Goal: Communication & Community: Participate in discussion

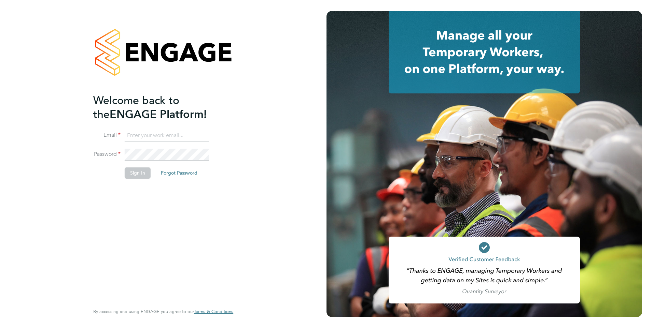
type input "jtarling@provision-recruitment.co.uk"
click at [140, 174] on button "Sign In" at bounding box center [138, 173] width 26 height 11
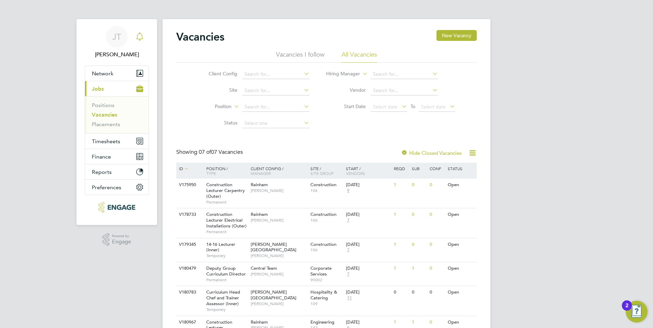
click at [141, 39] on icon "Main navigation" at bounding box center [139, 35] width 6 height 7
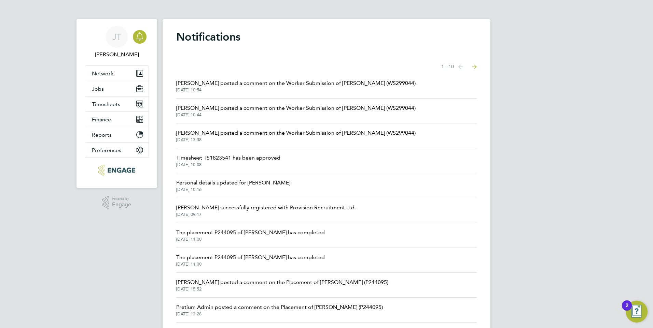
click at [239, 84] on span "[PERSON_NAME] posted a comment on the Worker Submission of [PERSON_NAME] (WS299…" at bounding box center [295, 83] width 239 height 8
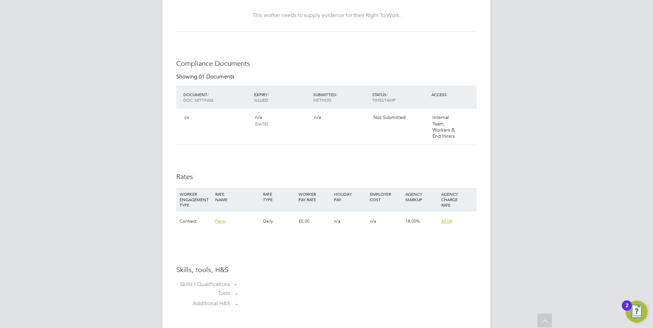
scroll to position [239, 0]
